Goal: Find specific page/section: Find specific page/section

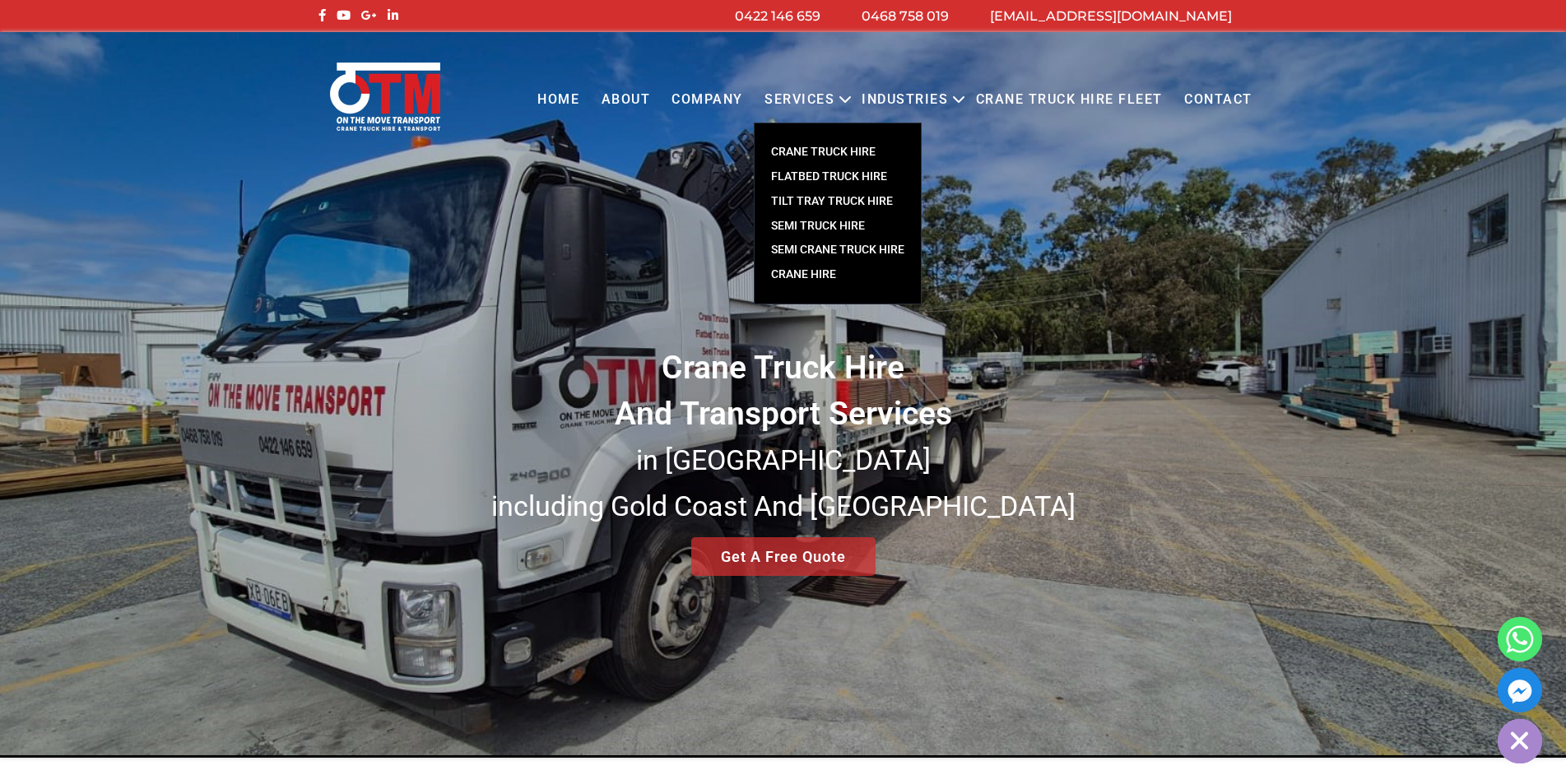
click at [825, 154] on link "CRANE TRUCK HIRE" at bounding box center [837, 152] width 166 height 24
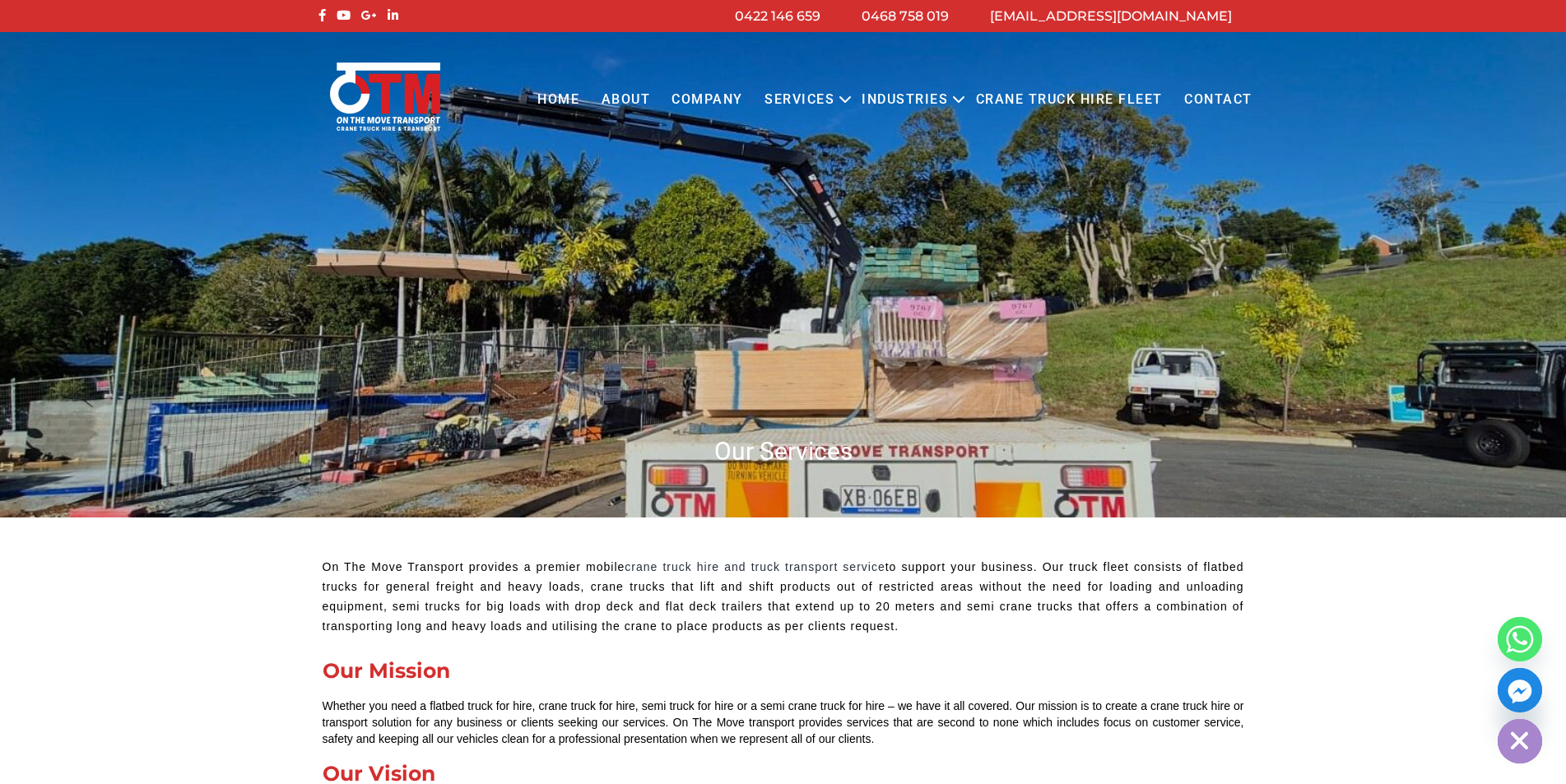
click at [1197, 97] on link "Contact" at bounding box center [1217, 100] width 89 height 45
